Goal: Task Accomplishment & Management: Use online tool/utility

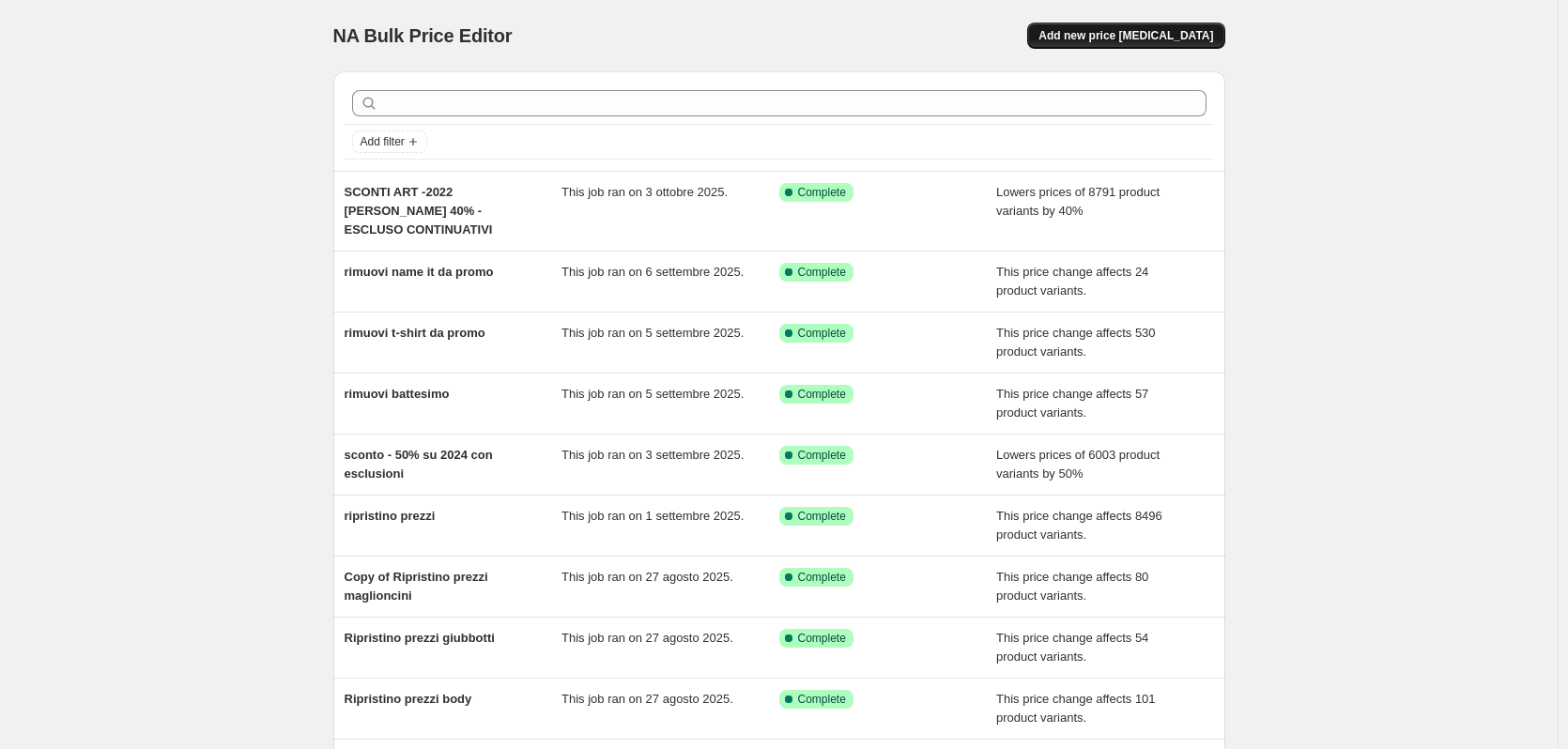
click at [1138, 38] on span "Add new price [MEDICAL_DATA]" at bounding box center [1126, 35] width 175 height 15
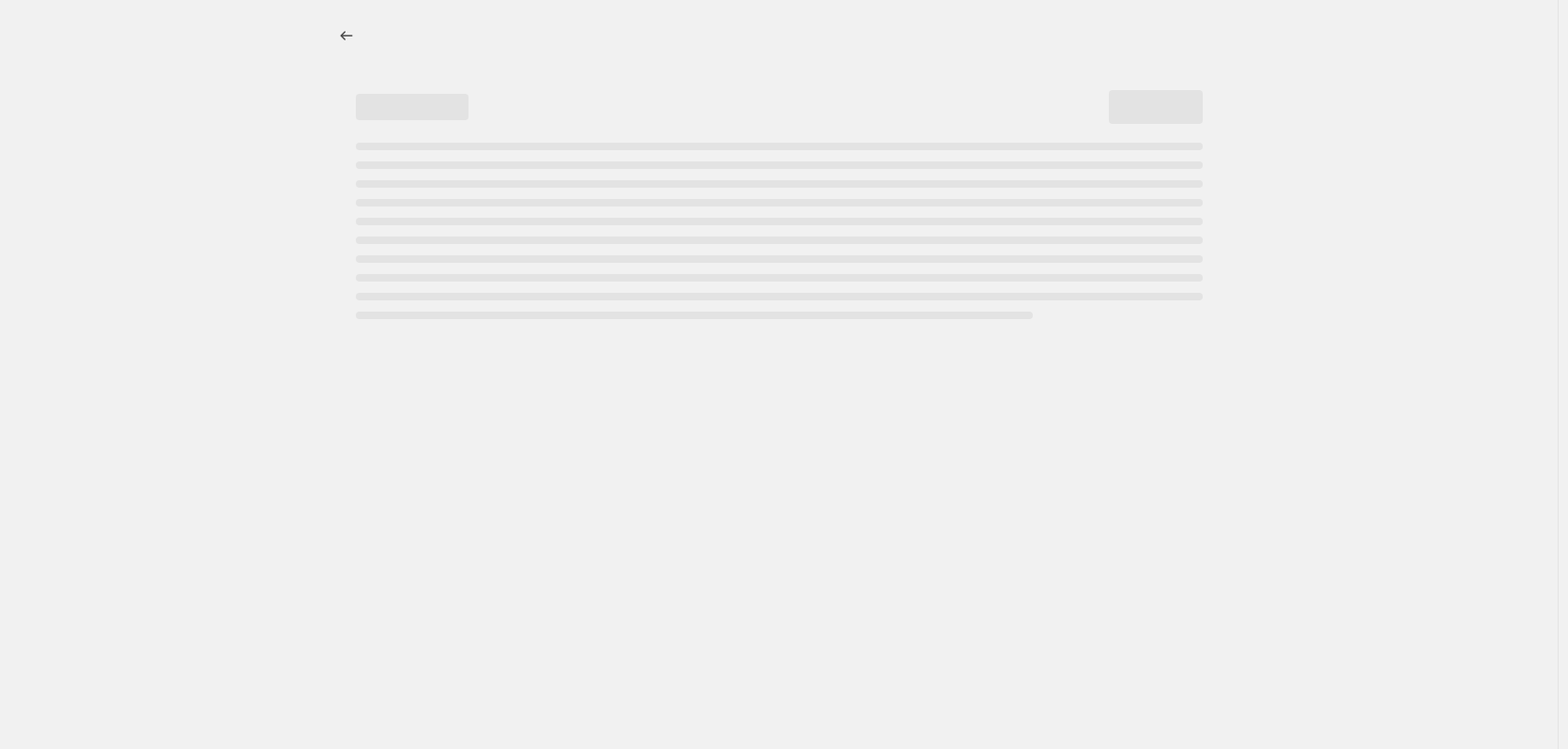
select select "percentage"
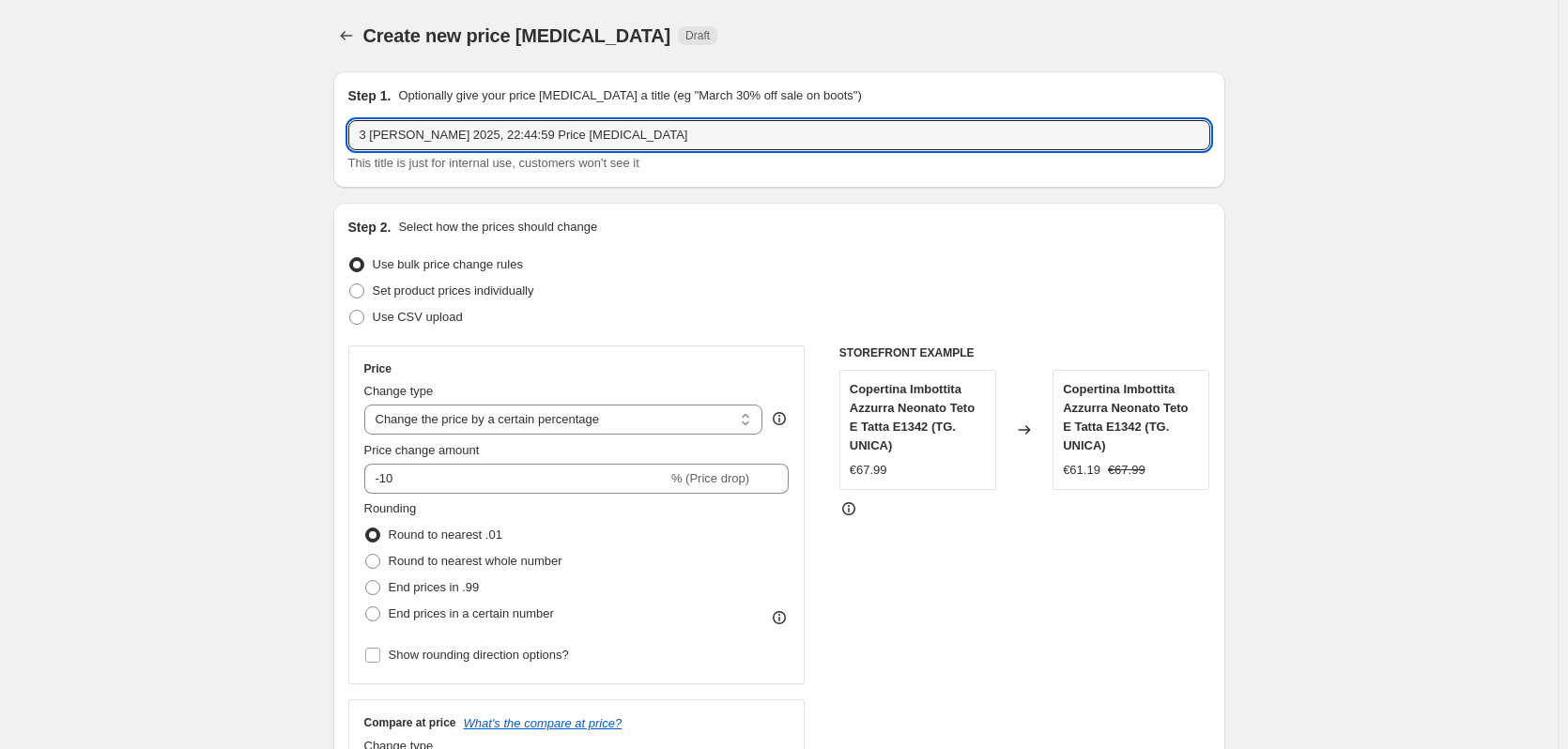
drag, startPoint x: 627, startPoint y: 126, endPoint x: 269, endPoint y: 126, distance: 358.0
type input "SCONTO ACCESSORI"
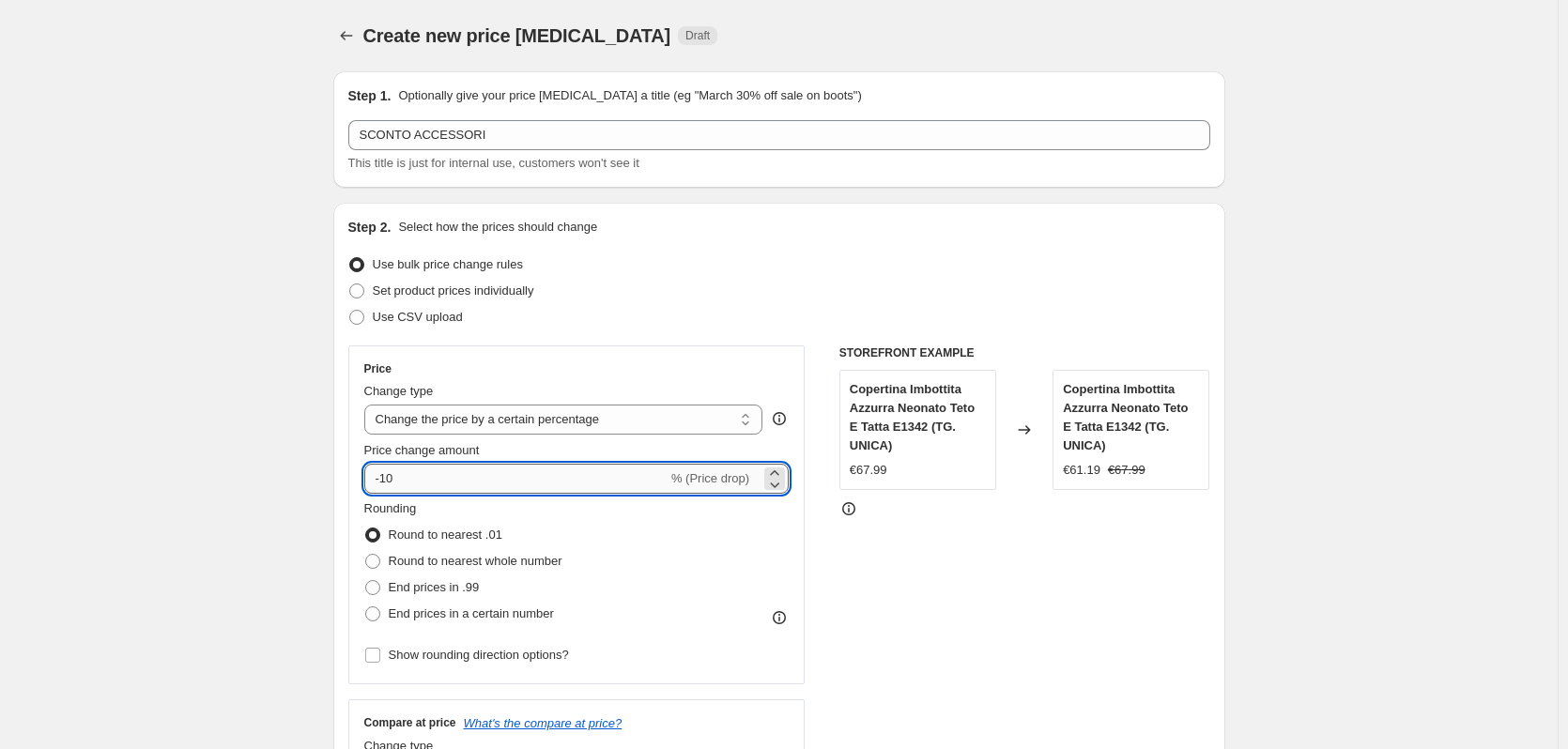
drag, startPoint x: 401, startPoint y: 486, endPoint x: 385, endPoint y: 478, distance: 17.9
click at [385, 478] on input "-10" at bounding box center [515, 478] width 303 height 30
click at [534, 341] on div "Step 2. Select how the prices should change Use bulk price change rules Set pro…" at bounding box center [779, 531] width 862 height 628
drag, startPoint x: 396, startPoint y: 483, endPoint x: 385, endPoint y: 477, distance: 12.5
click at [385, 477] on input "-5" at bounding box center [515, 478] width 303 height 30
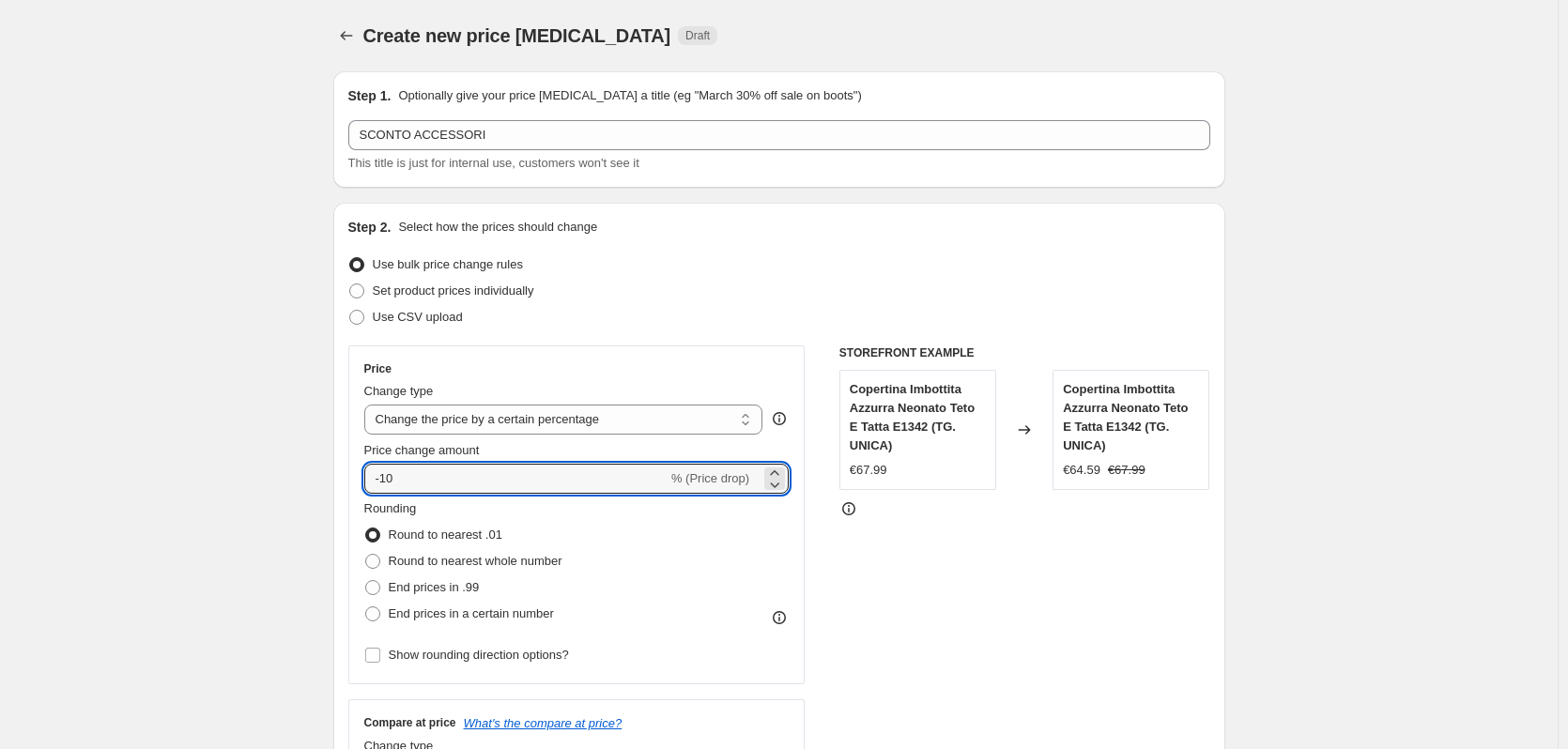
type input "-10"
click at [783, 323] on div "Use CSV upload" at bounding box center [779, 317] width 862 height 26
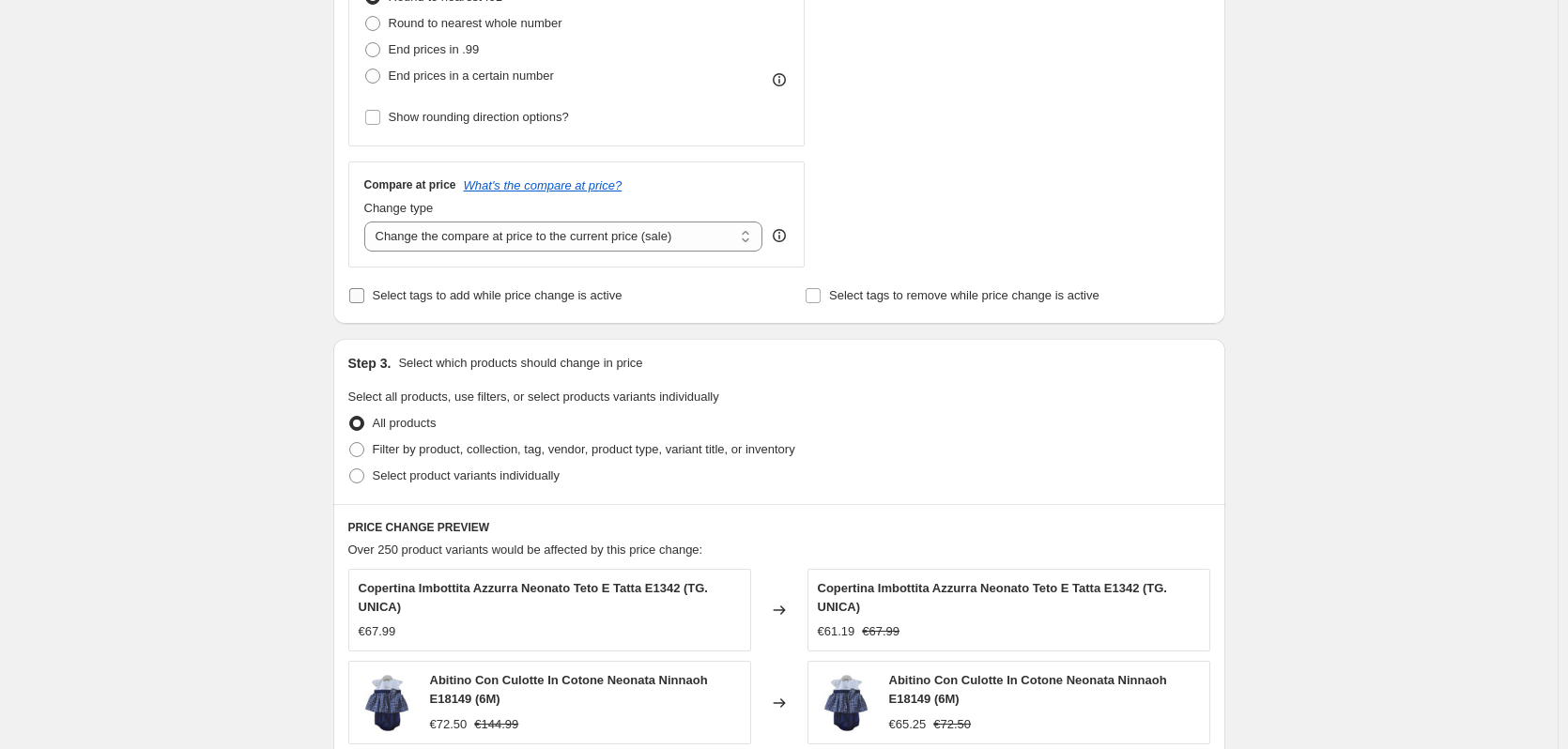
scroll to position [563, 0]
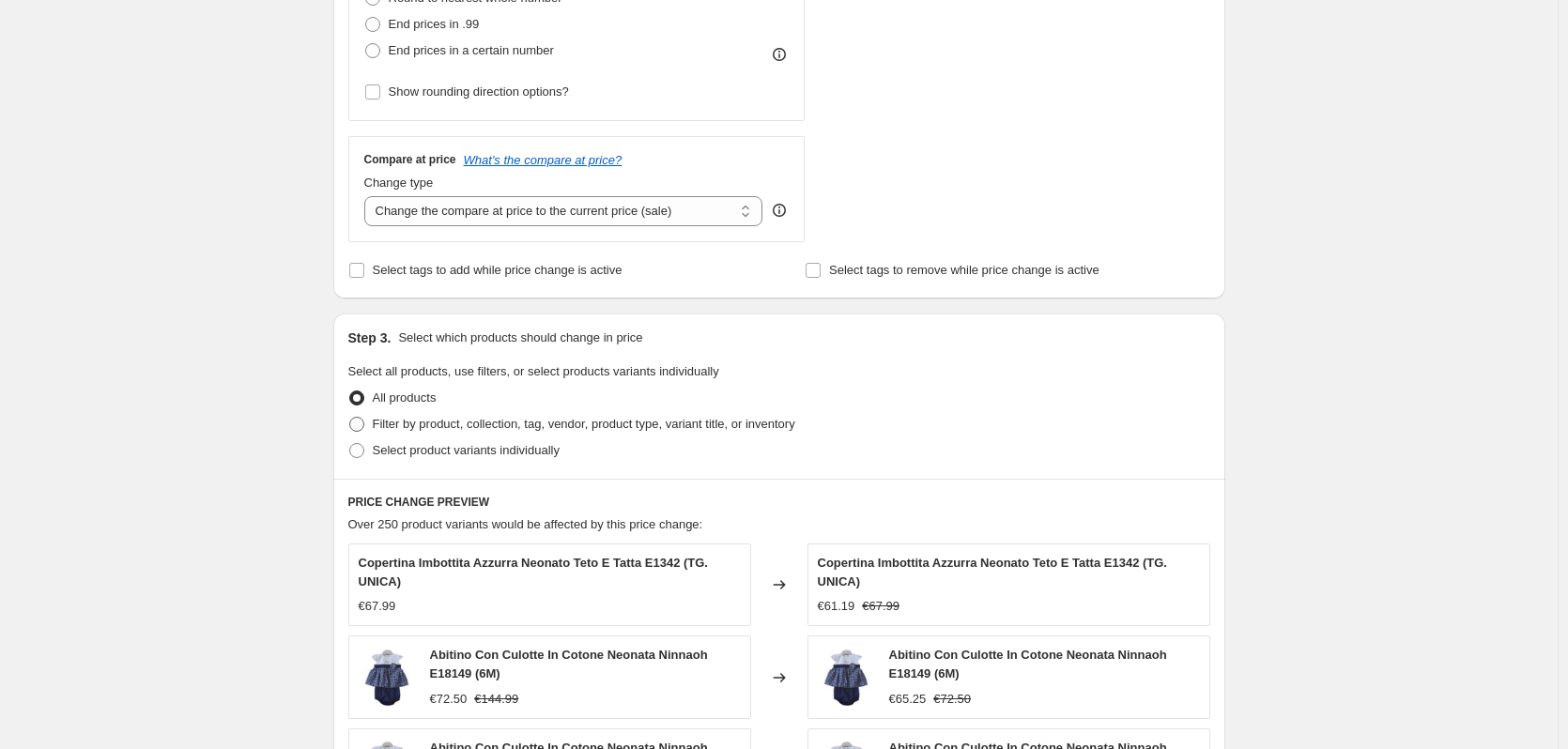
click at [400, 420] on span "Filter by product, collection, tag, vendor, product type, variant title, or inv…" at bounding box center [583, 424] width 423 height 14
click at [350, 418] on input "Filter by product, collection, tag, vendor, product type, variant title, or inv…" at bounding box center [349, 417] width 1 height 1
radio input "true"
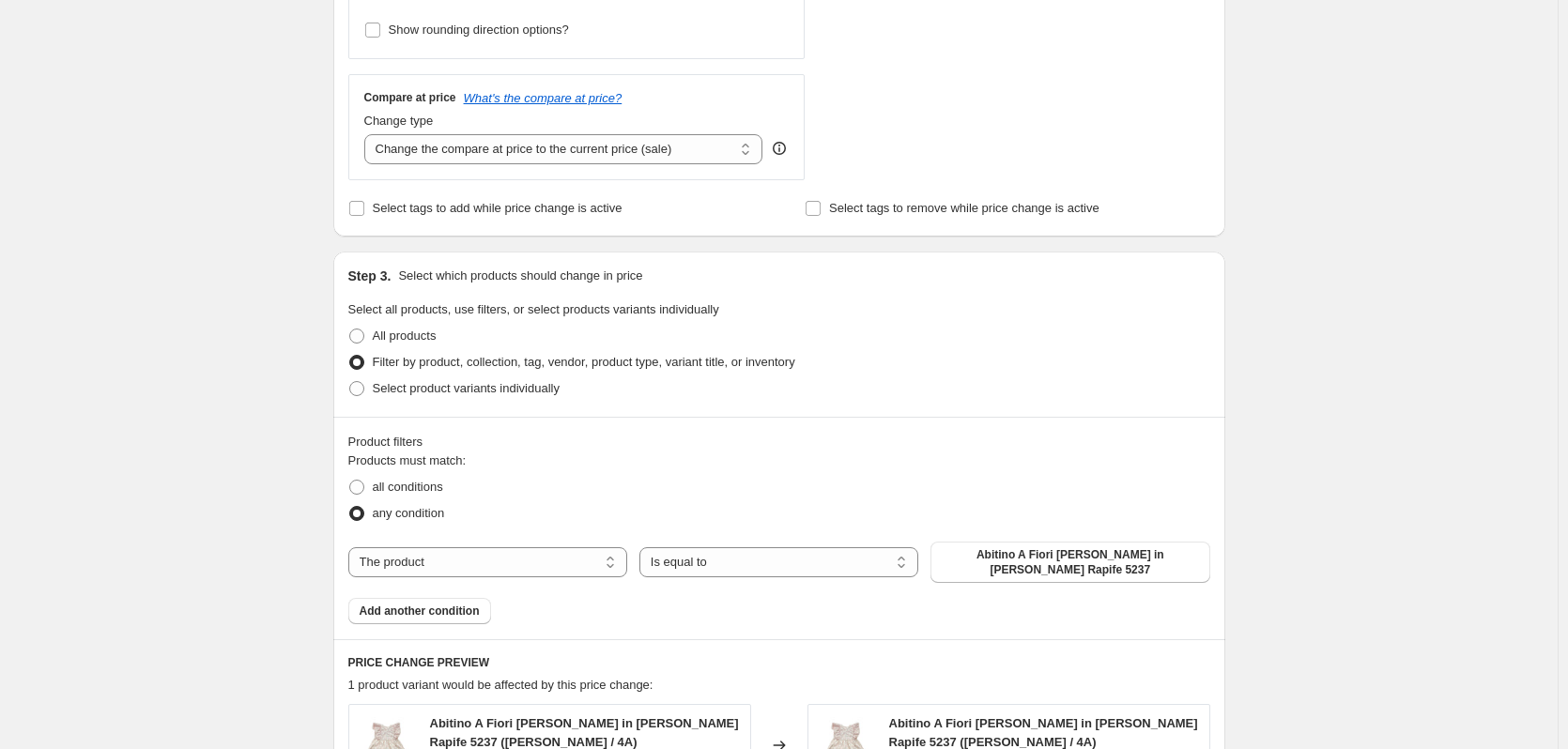
scroll to position [657, 0]
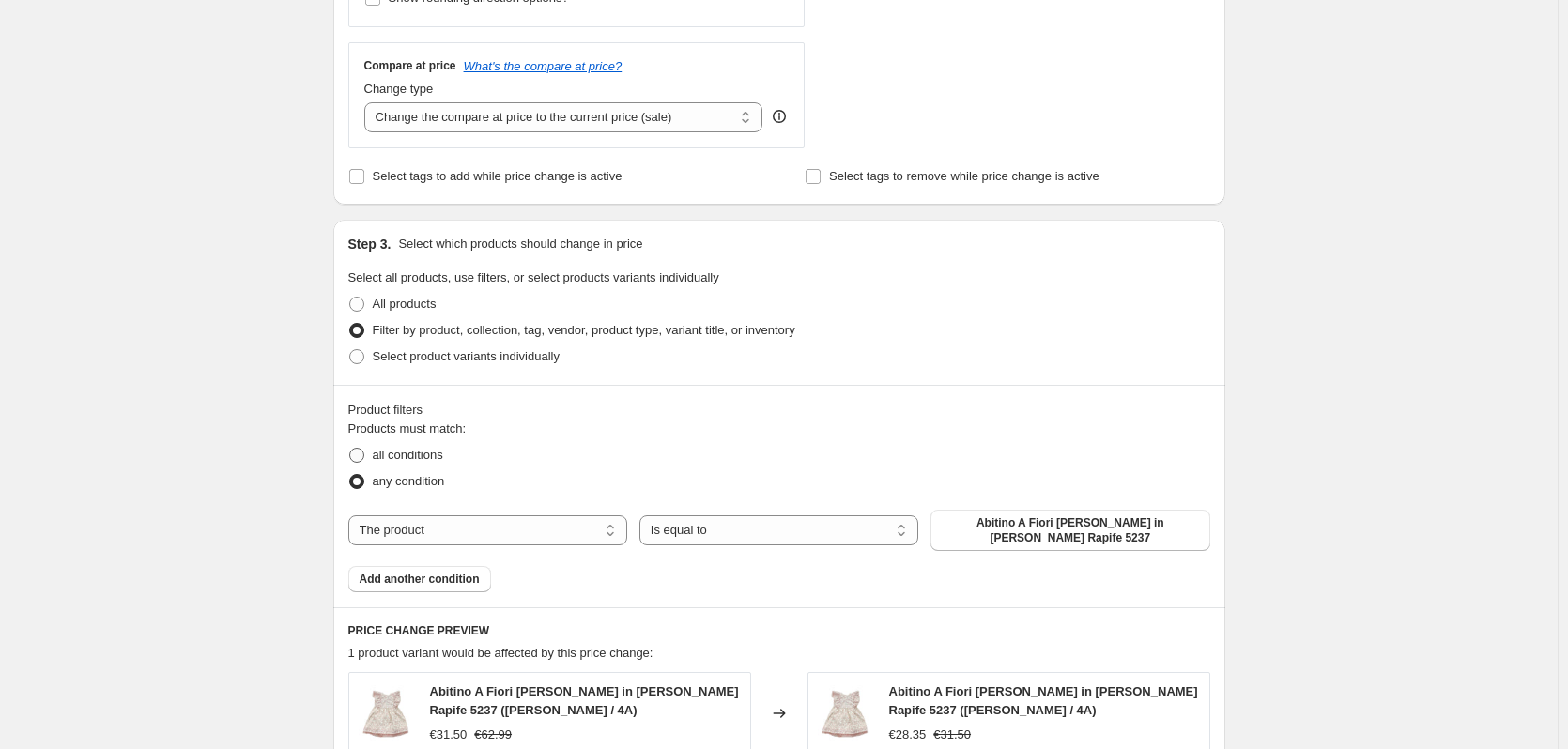
click at [400, 453] on span "all conditions" at bounding box center [408, 455] width 71 height 14
click at [350, 449] on input "all conditions" at bounding box center [349, 448] width 1 height 1
radio input "true"
click at [446, 532] on select "The product The product's collection The product's tag The product's vendor The…" at bounding box center [487, 530] width 278 height 30
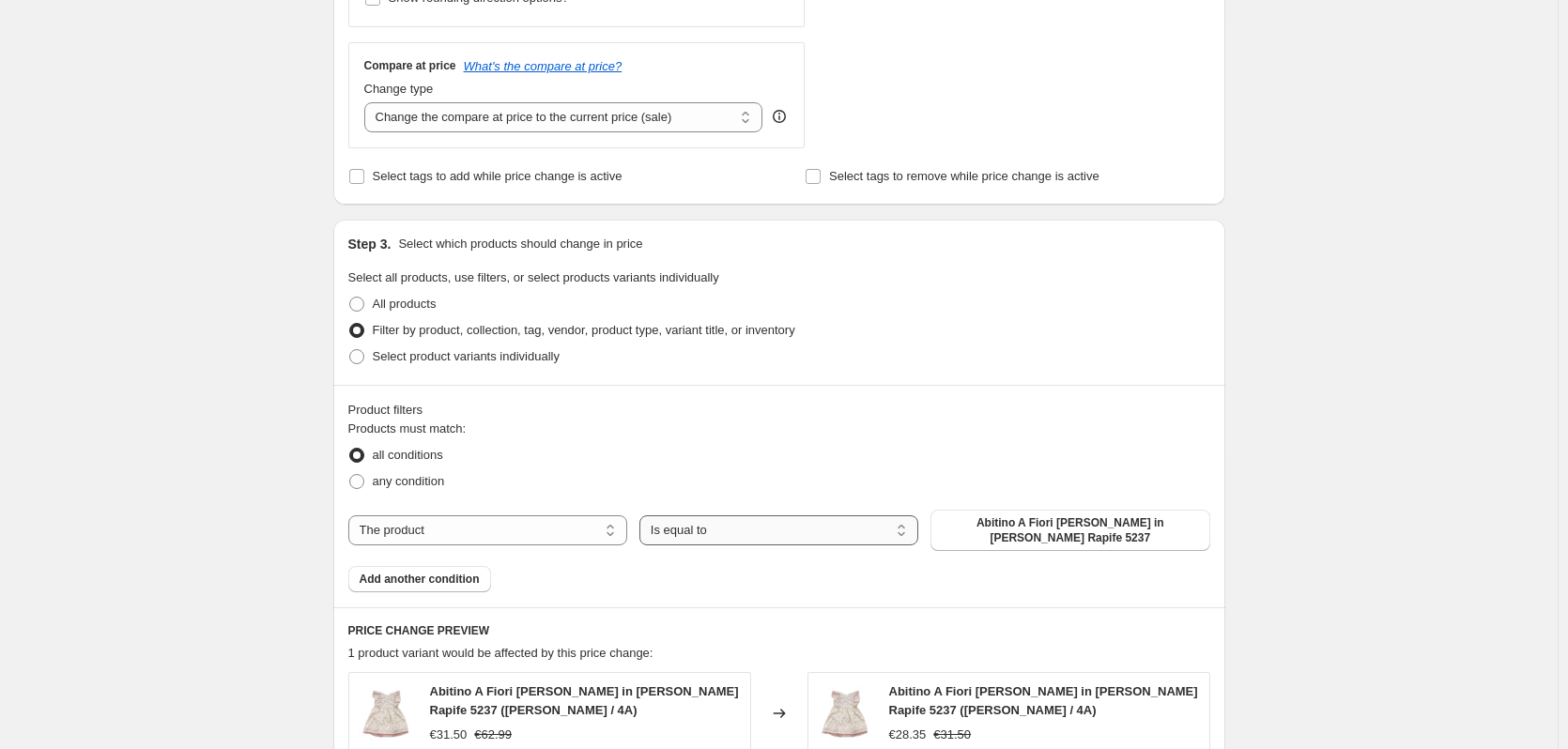
click at [718, 539] on select "Is equal to Is not equal to" at bounding box center [779, 530] width 278 height 30
click at [537, 529] on select "The product The product's collection The product's tag The product's vendor The…" at bounding box center [487, 530] width 278 height 30
select select "tag"
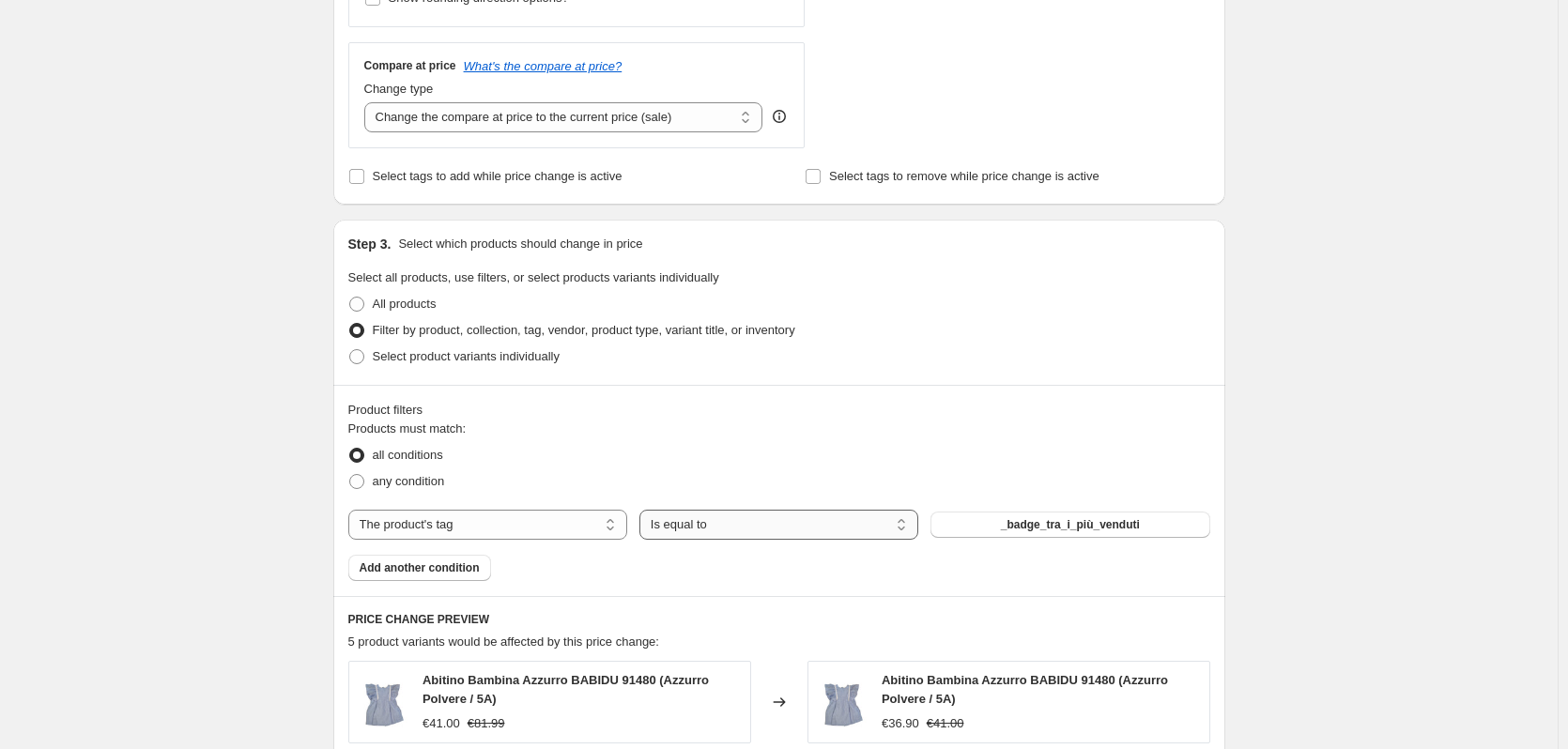
click at [688, 525] on select "Is equal to Is not equal to" at bounding box center [779, 524] width 278 height 30
select select "not_equal"
click at [1002, 522] on button "_badge_tra_i_più_venduti" at bounding box center [1070, 524] width 278 height 26
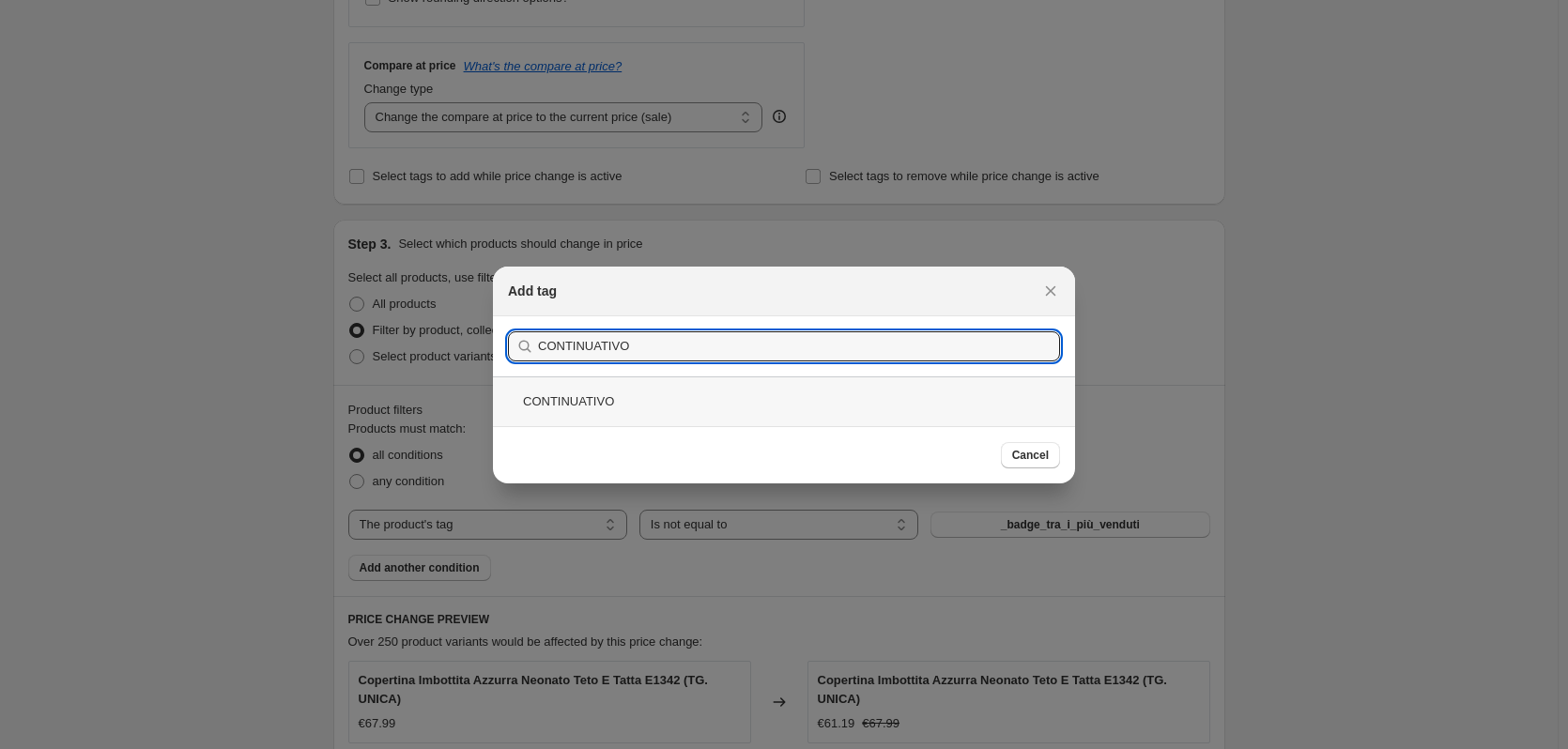
type input "CONTINUATIVO"
click at [624, 396] on div "CONTINUATIVO" at bounding box center [784, 401] width 582 height 50
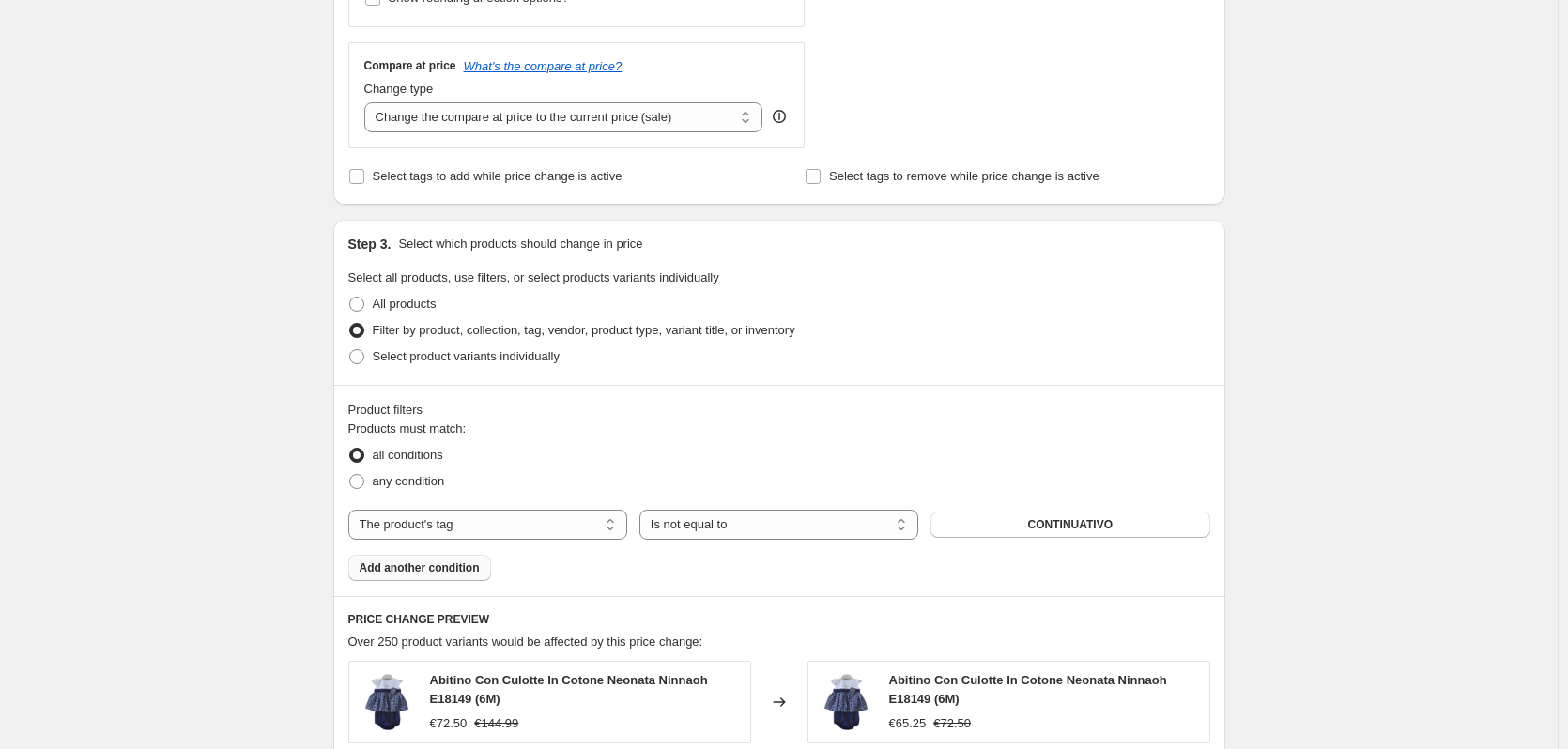
click at [419, 574] on span "Add another condition" at bounding box center [420, 568] width 121 height 15
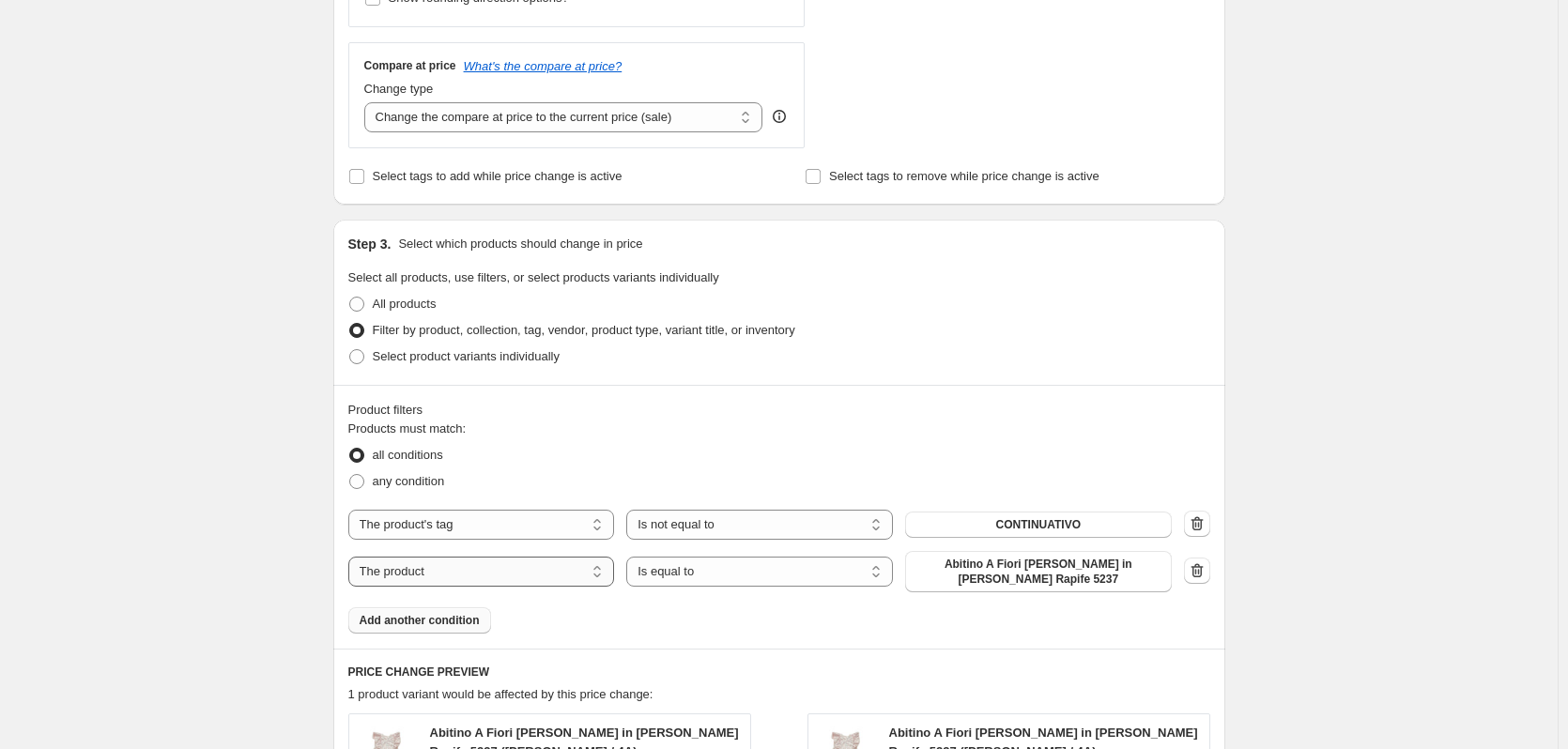
click at [433, 576] on select "The product The product's collection The product's tag The product's vendor The…" at bounding box center [481, 572] width 267 height 30
select select "collection"
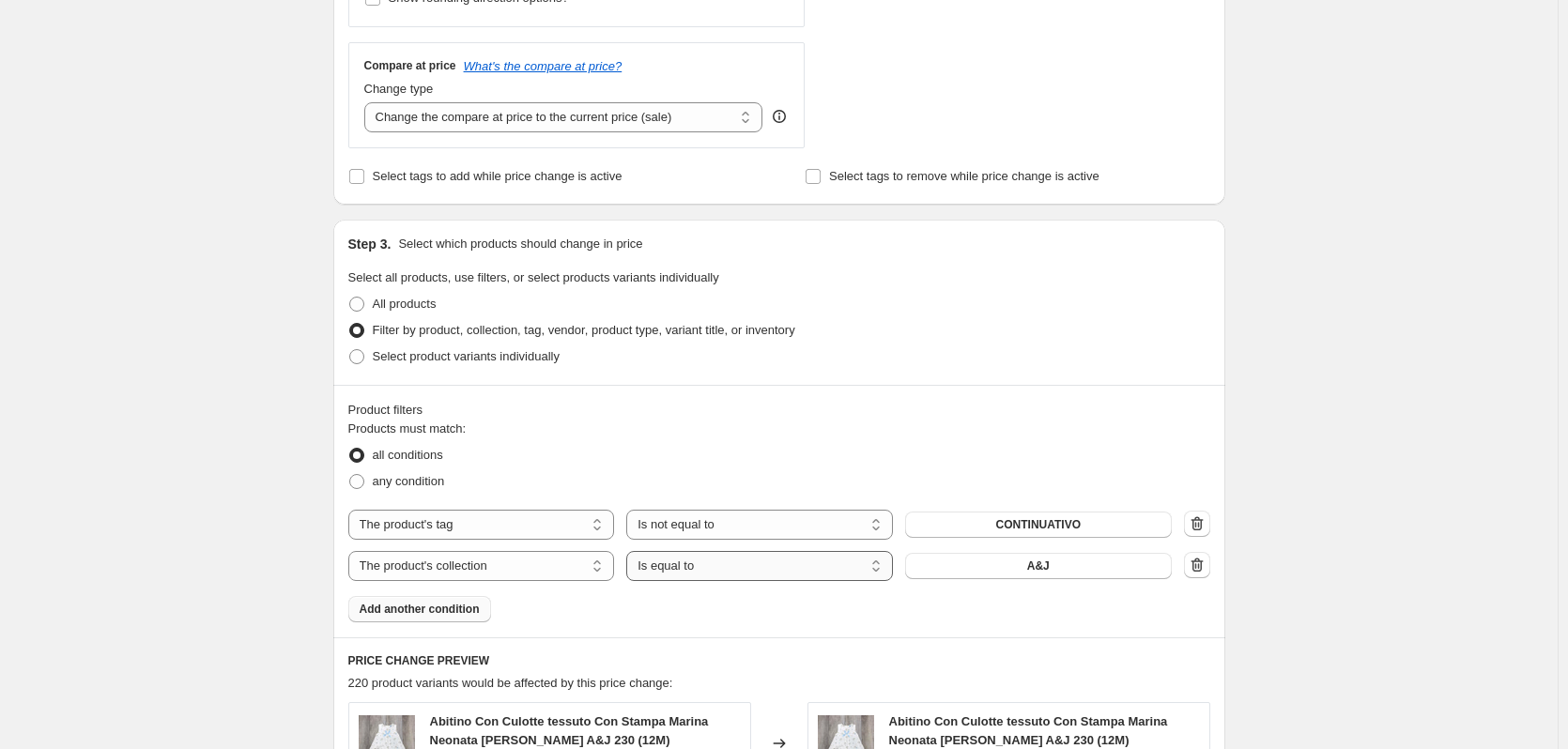
click at [692, 569] on select "Is equal to Is not equal to" at bounding box center [760, 566] width 267 height 30
select select "not_equal"
click at [981, 562] on button "A&J" at bounding box center [1038, 566] width 267 height 26
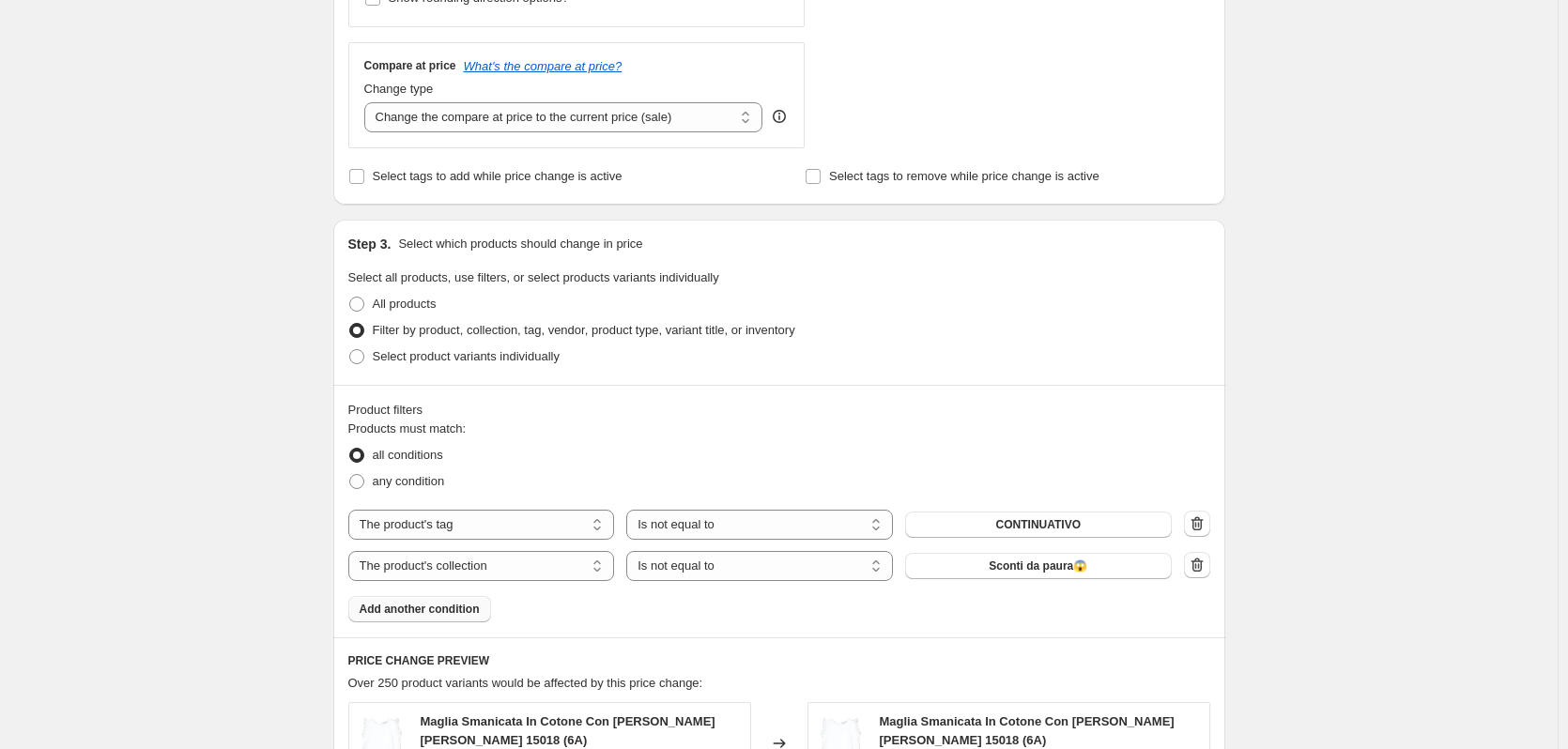
scroll to position [751, 0]
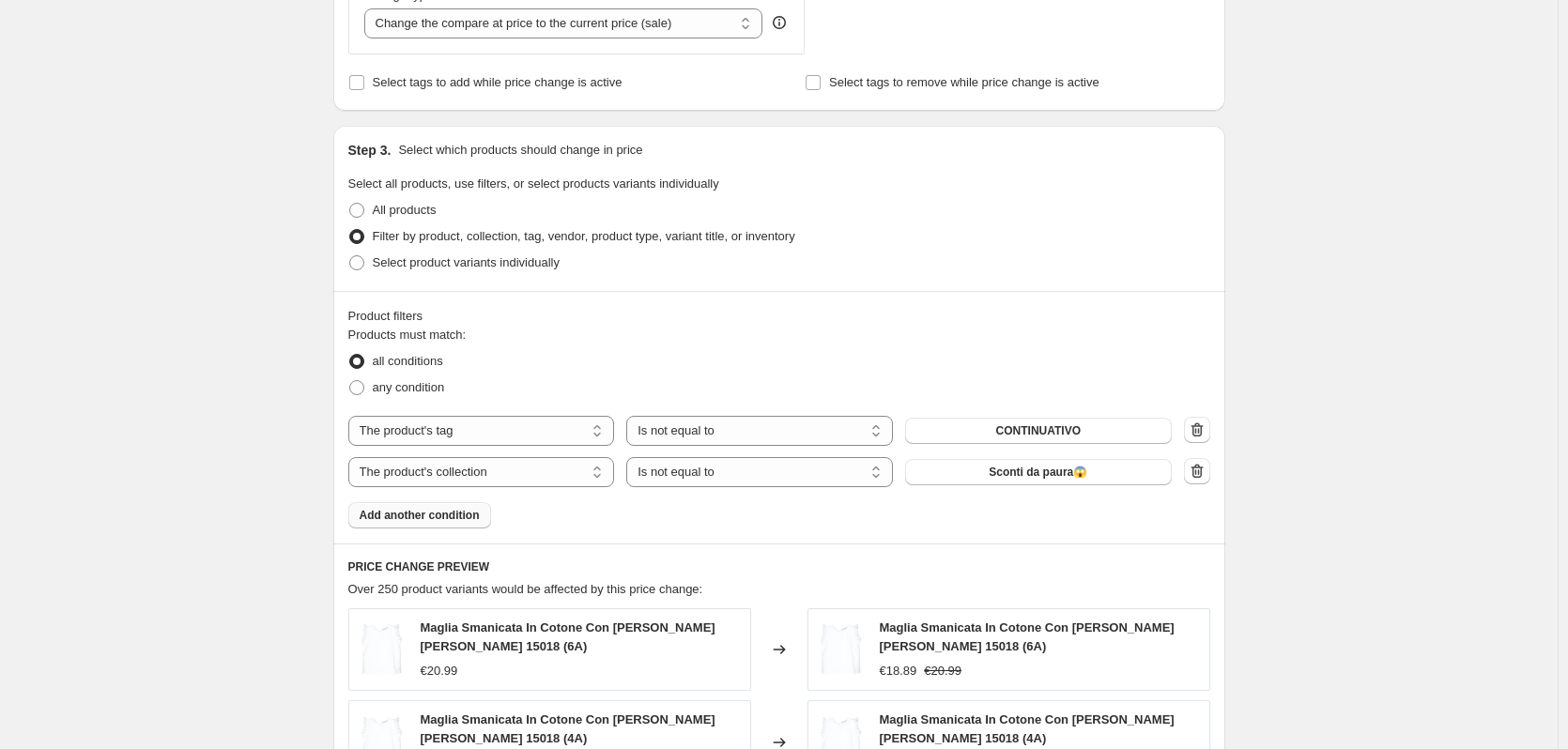
click at [441, 517] on span "Add another condition" at bounding box center [420, 515] width 121 height 15
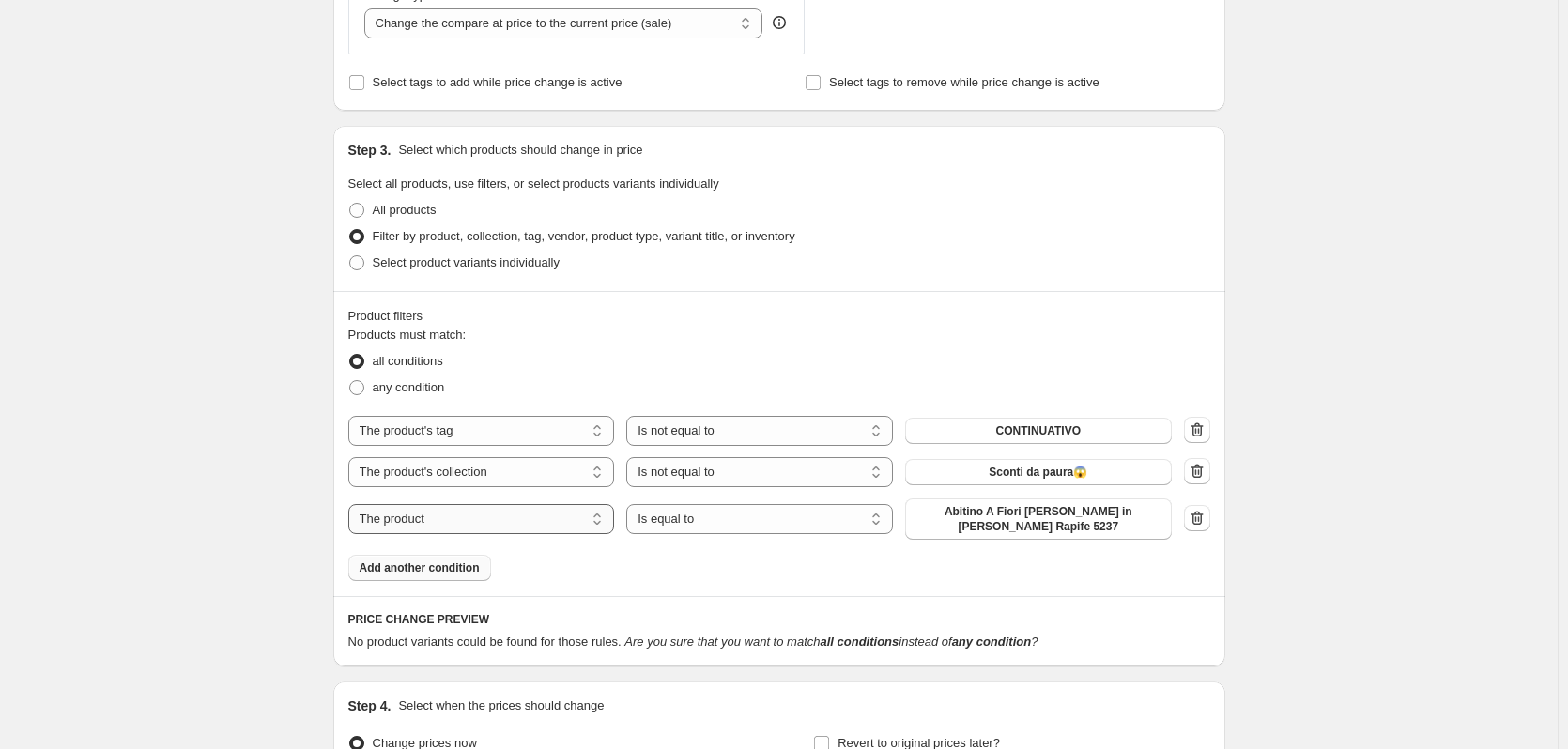
click at [426, 522] on select "The product The product's collection The product's tag The product's vendor The…" at bounding box center [481, 519] width 267 height 30
select select "tag"
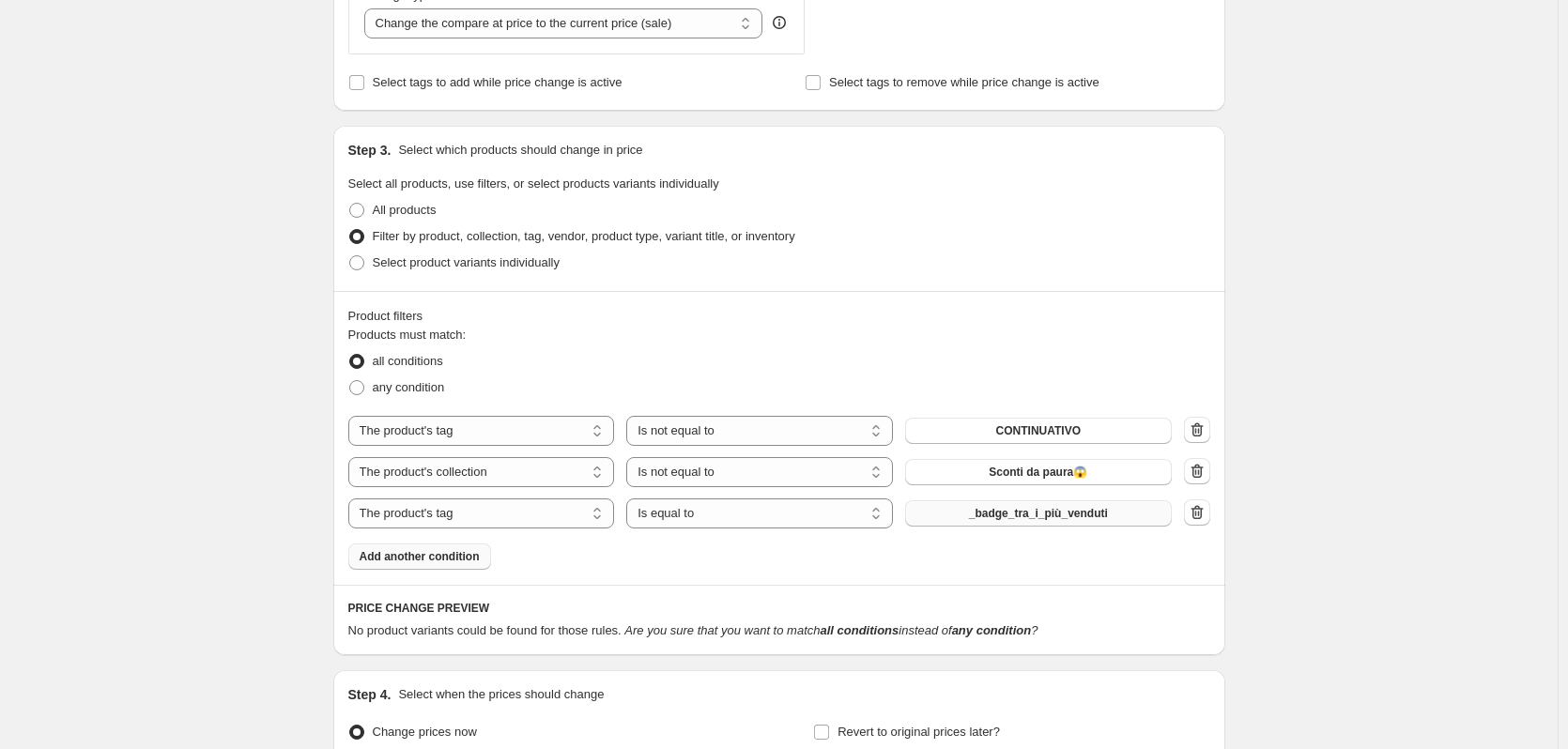
click at [1054, 523] on button "_badge_tra_i_più_venduti" at bounding box center [1038, 513] width 267 height 26
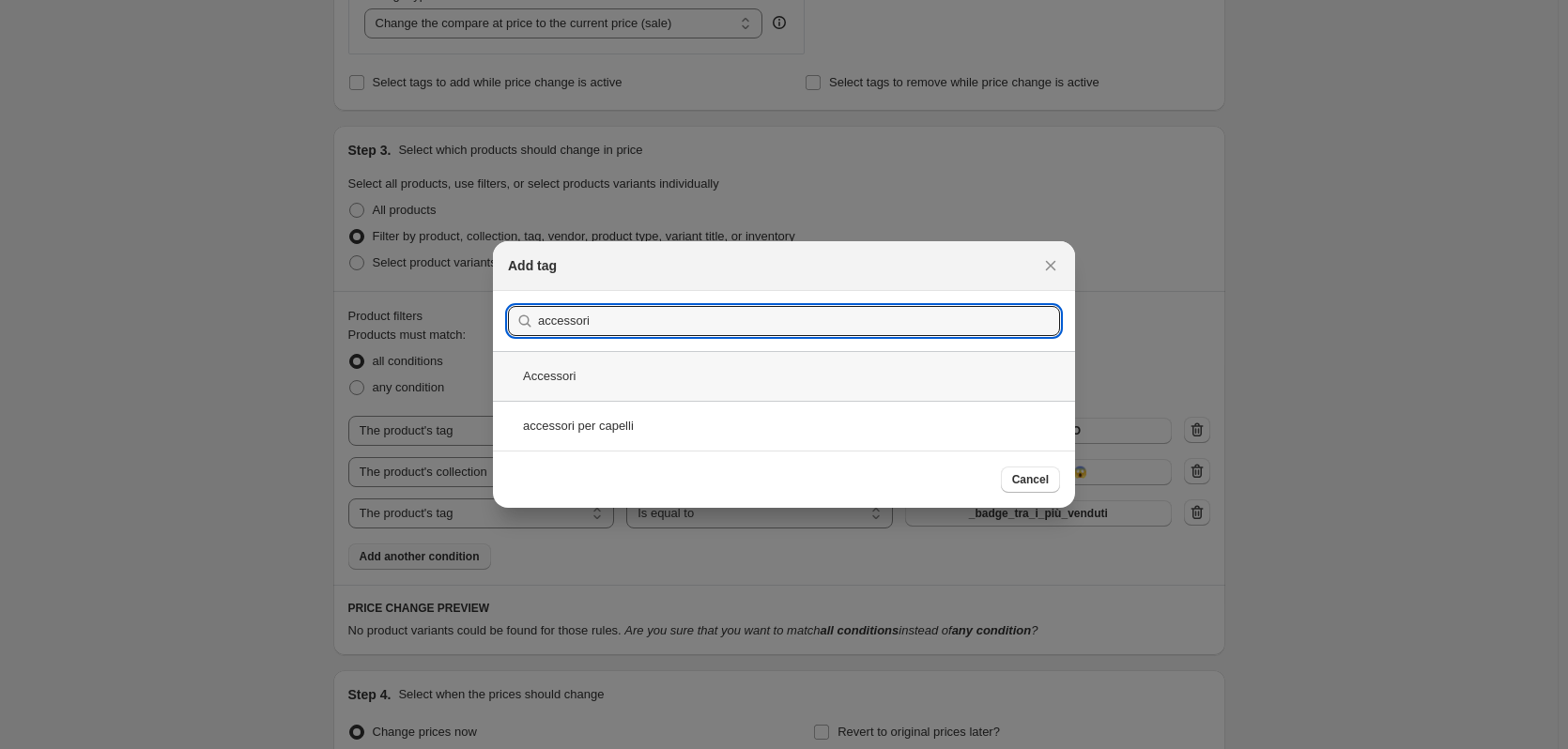
type input "accessori"
click at [620, 389] on div "Accessori" at bounding box center [784, 375] width 582 height 50
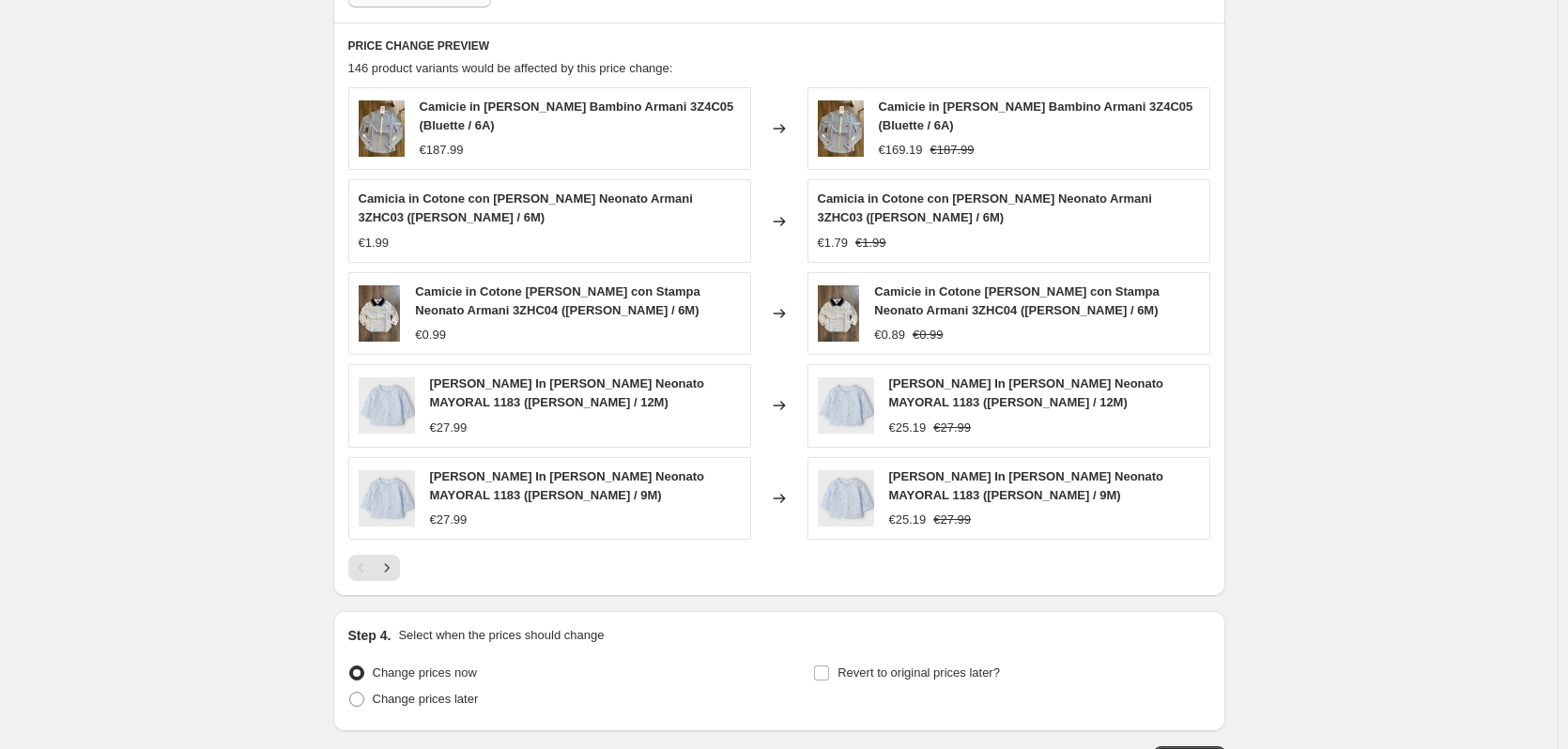
scroll to position [1314, 0]
click at [976, 309] on span "Camicie in Cotone [PERSON_NAME] con Stampa Neonato Armani 3ZHC04 ([PERSON_NAME]…" at bounding box center [1016, 300] width 284 height 33
copy span "Camicie in Cotone [PERSON_NAME] con Stampa Neonato Armani 3ZHC04 ([PERSON_NAME]…"
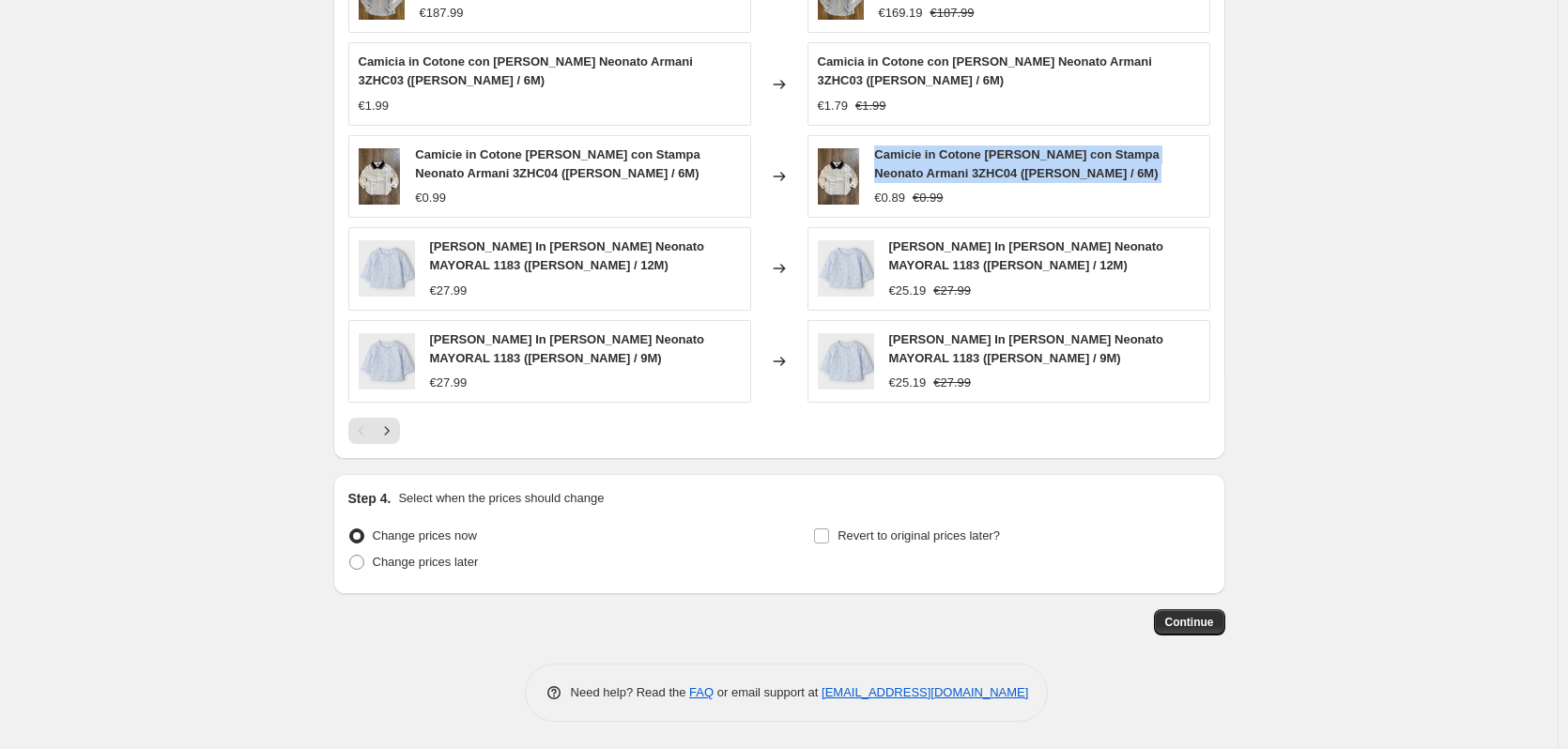
scroll to position [1452, 0]
click at [1208, 627] on span "Continue" at bounding box center [1189, 621] width 49 height 15
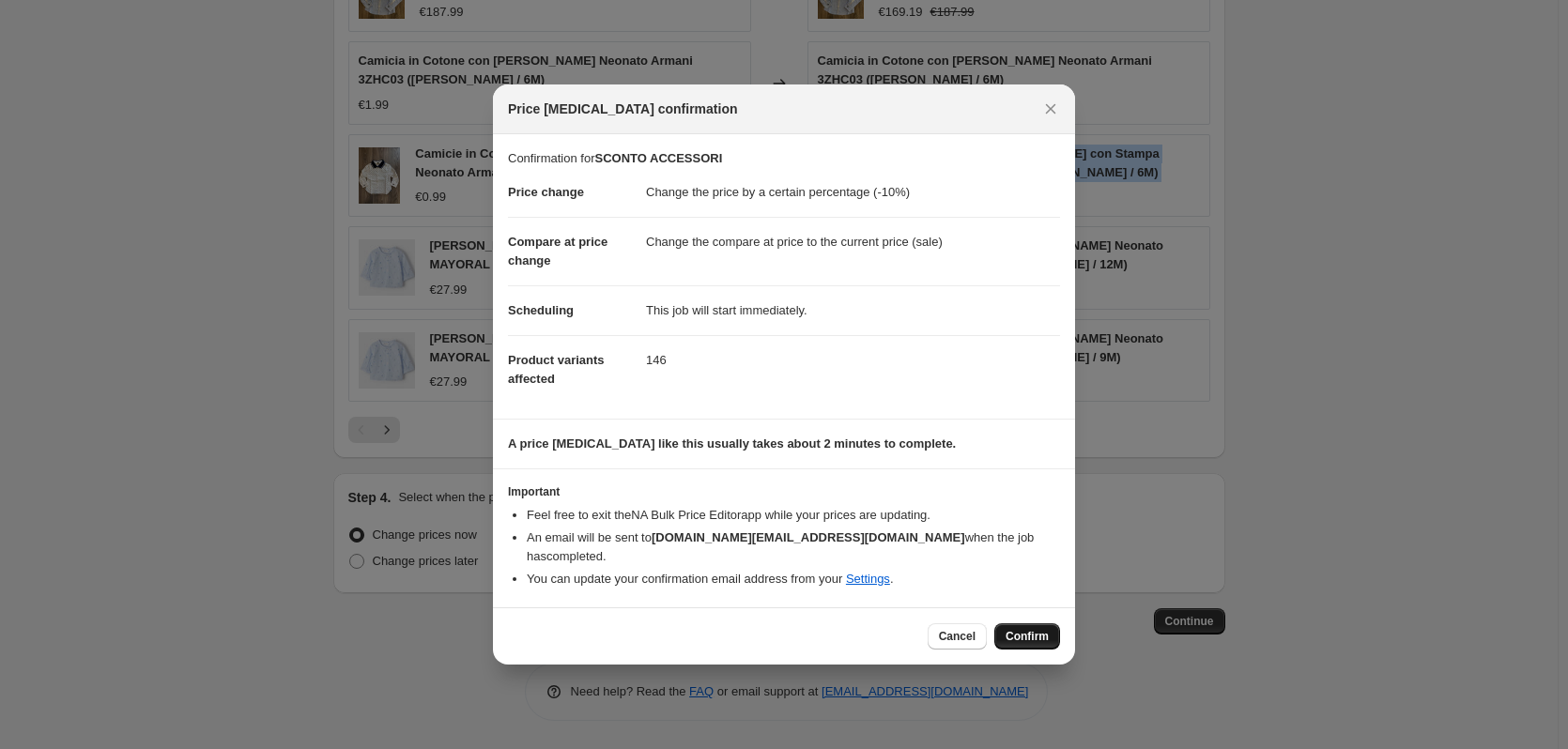
click at [1046, 628] on span "Confirm" at bounding box center [1027, 635] width 43 height 15
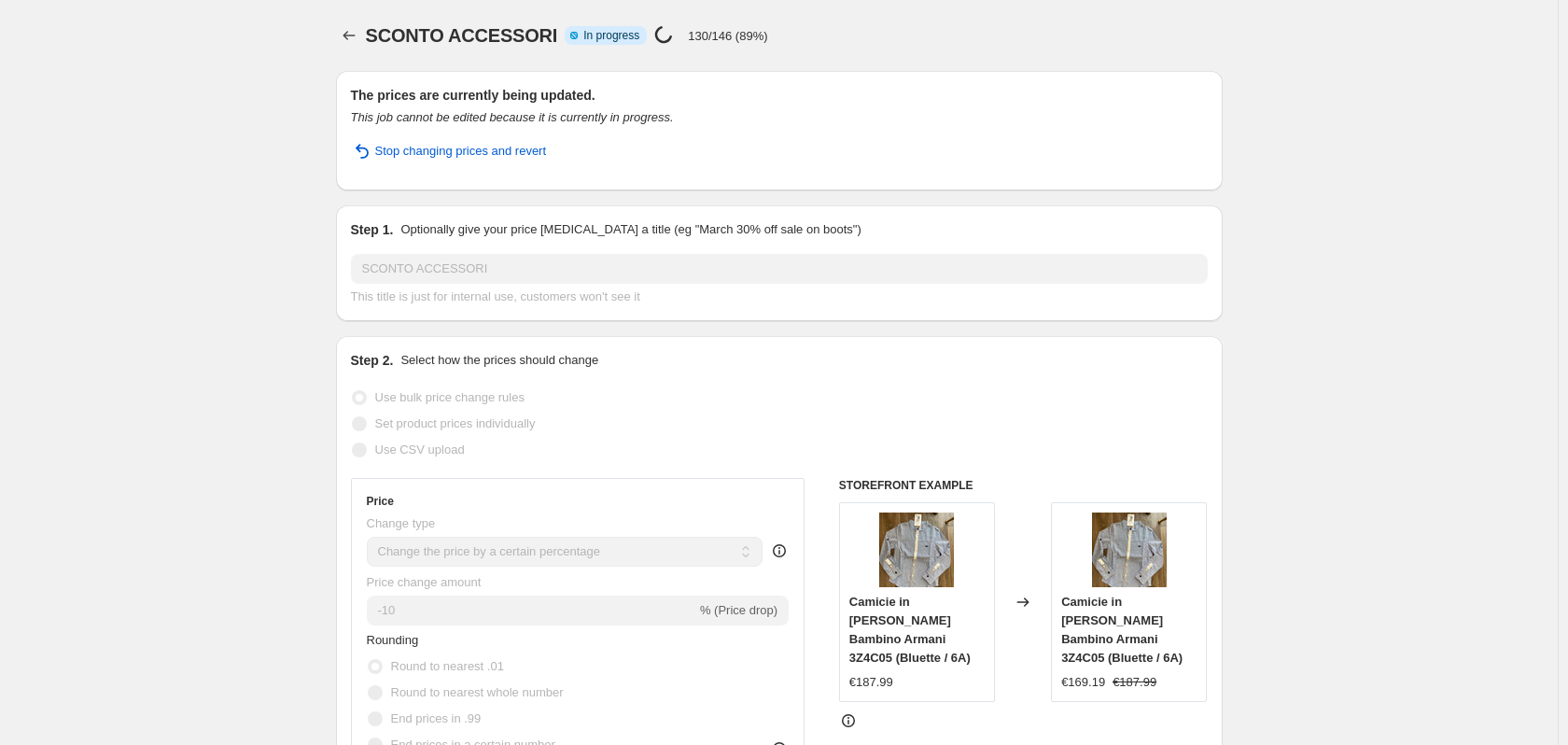
select select "percentage"
select select "tag"
select select "not_equal"
select select "collection"
select select "not_equal"
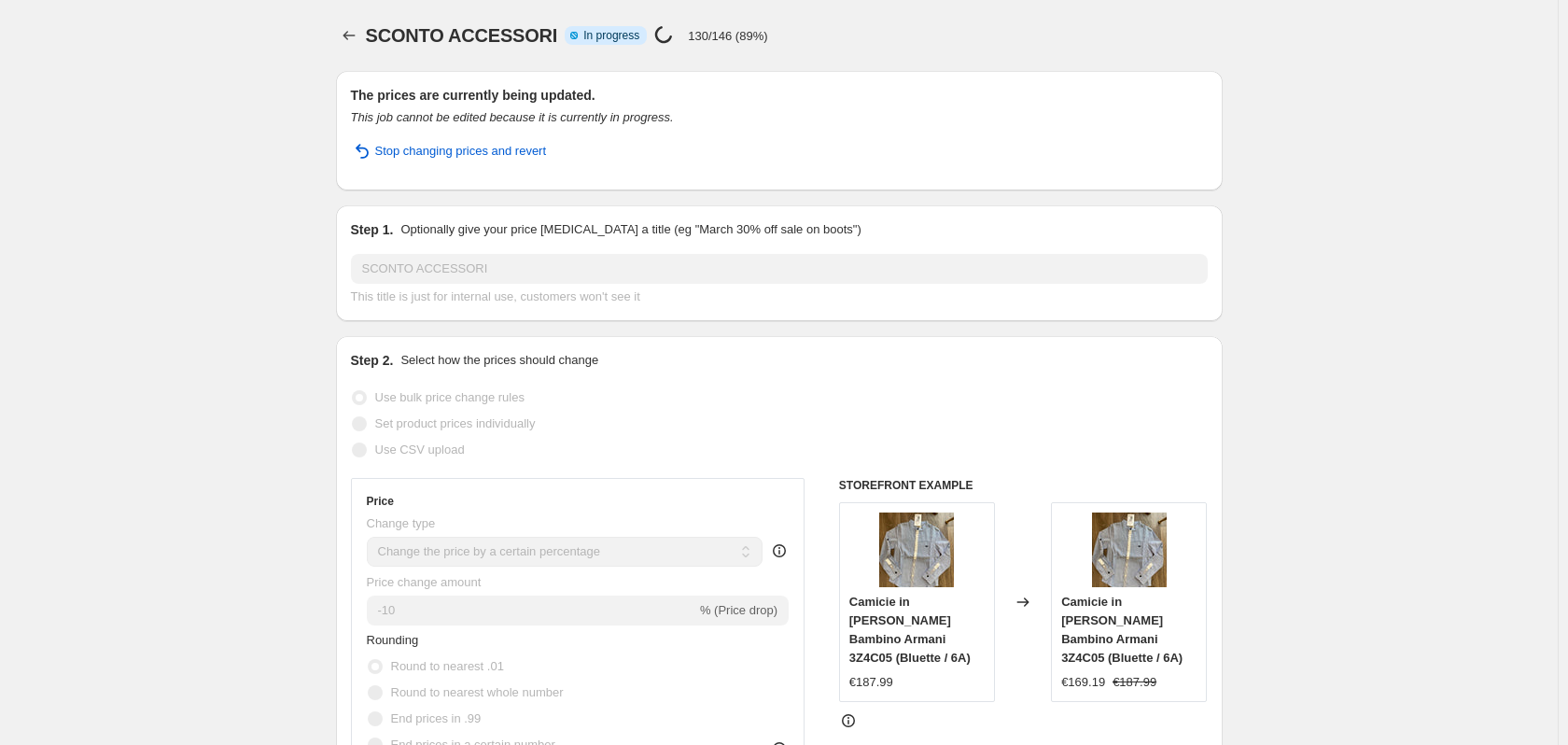
select select "tag"
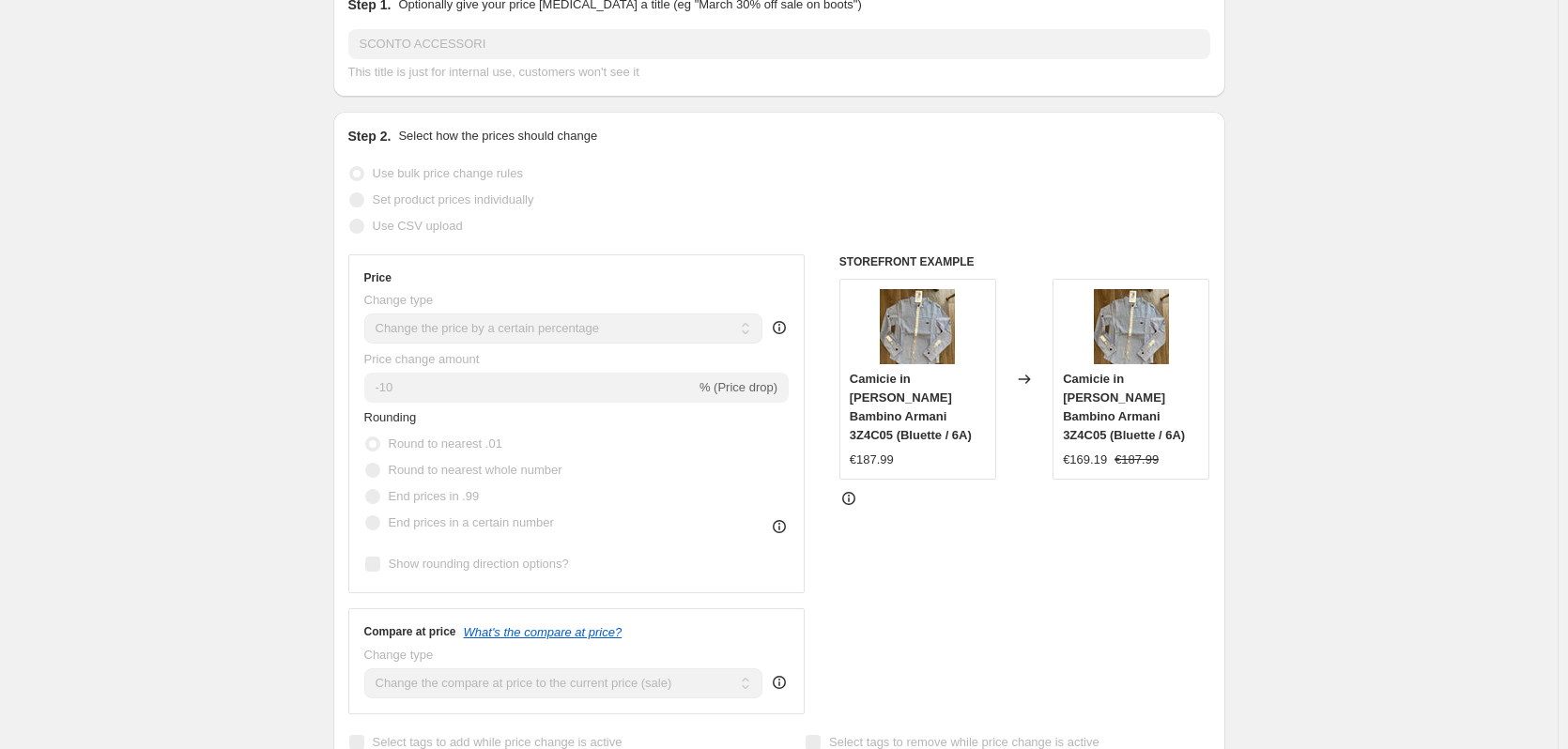
scroll to position [281, 0]
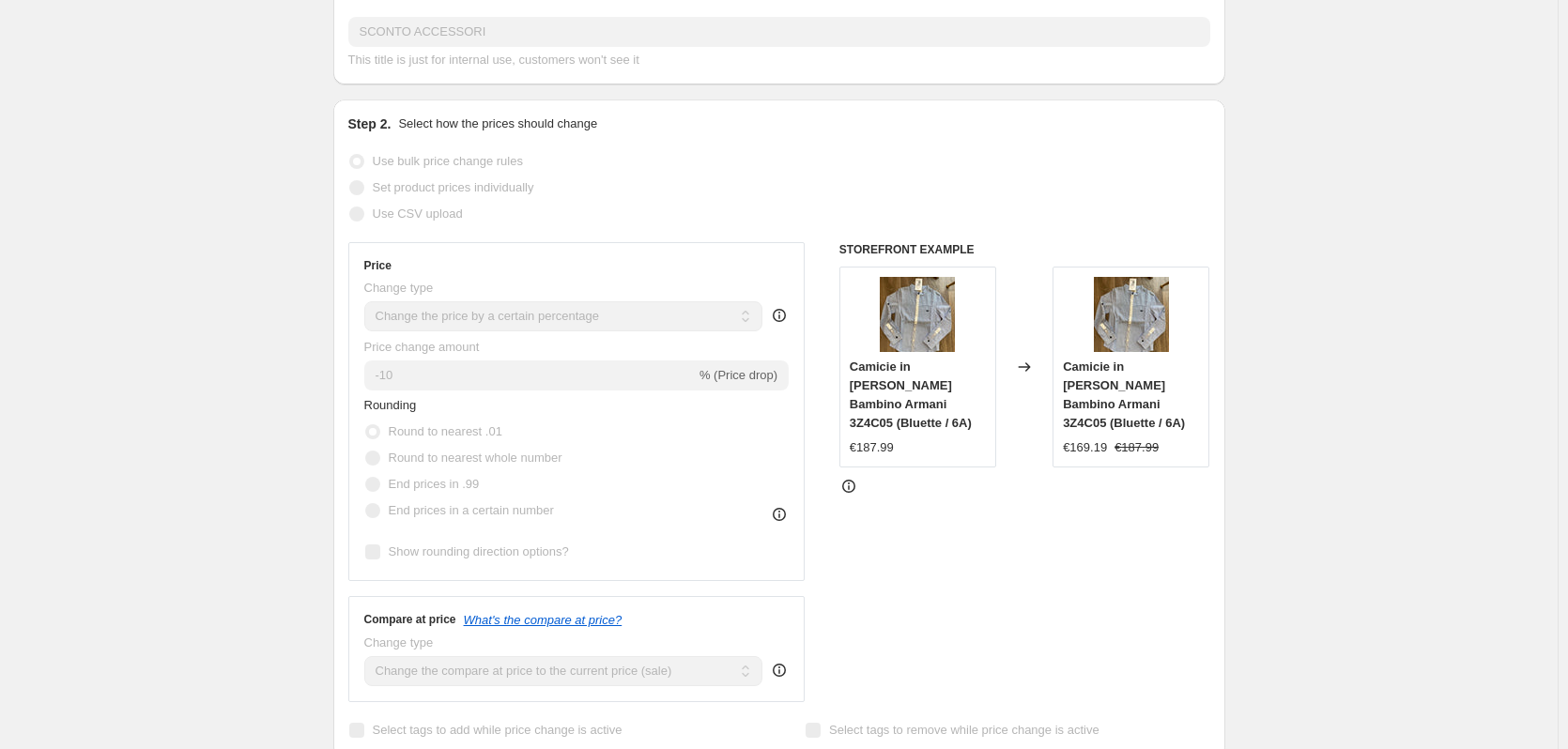
drag, startPoint x: 854, startPoint y: 371, endPoint x: 948, endPoint y: 428, distance: 109.9
click at [948, 428] on div "Camicie in [PERSON_NAME] Bambino Armani 3Z4C05 (Bluette / 6A)" at bounding box center [917, 395] width 136 height 75
copy span "Camicie in [PERSON_NAME] Bambino Armani 3Z4C05 (Bluette / 6A)"
